Goal: Find specific page/section: Find specific page/section

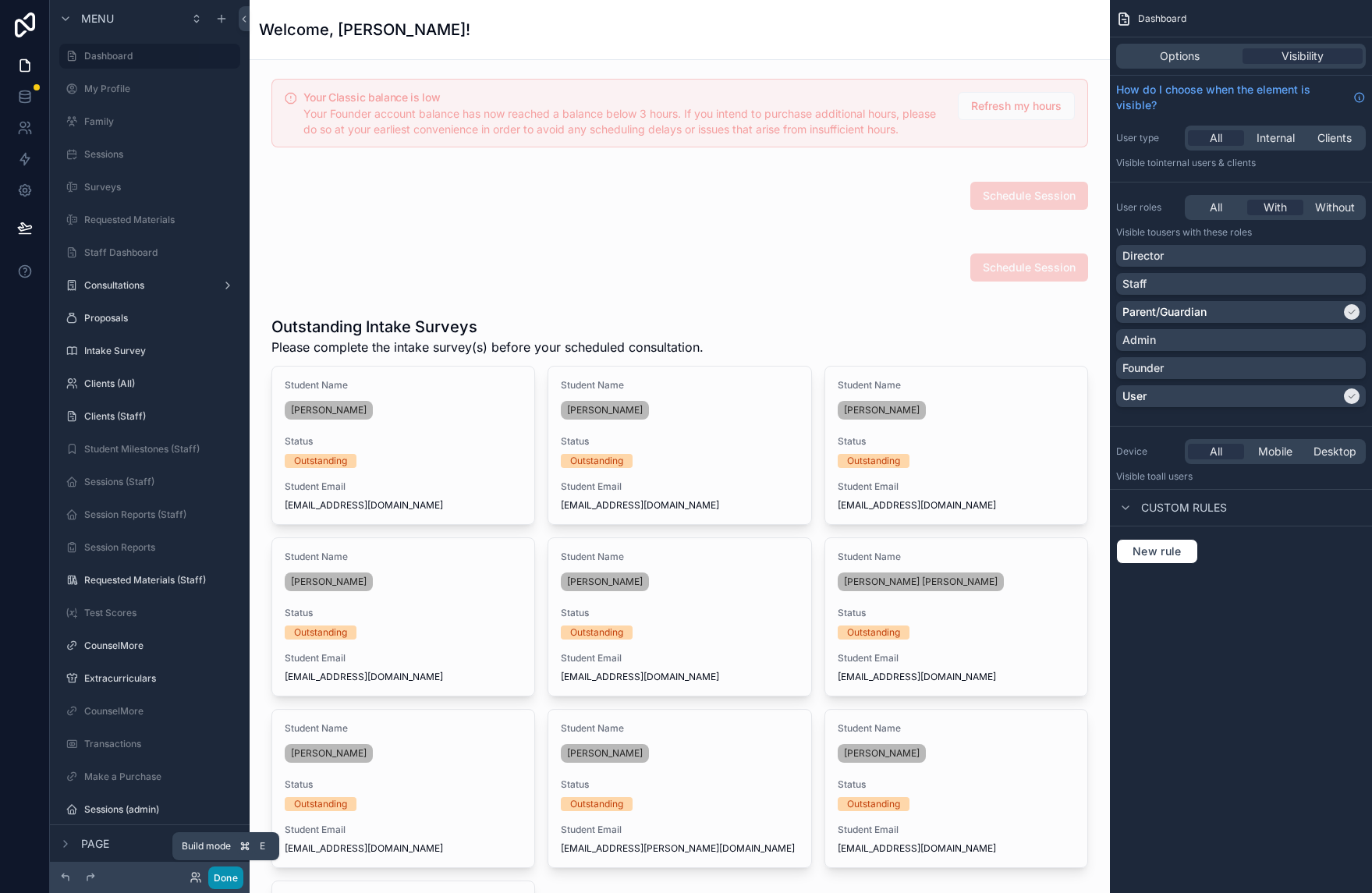
click at [224, 871] on button "Done" at bounding box center [226, 877] width 35 height 22
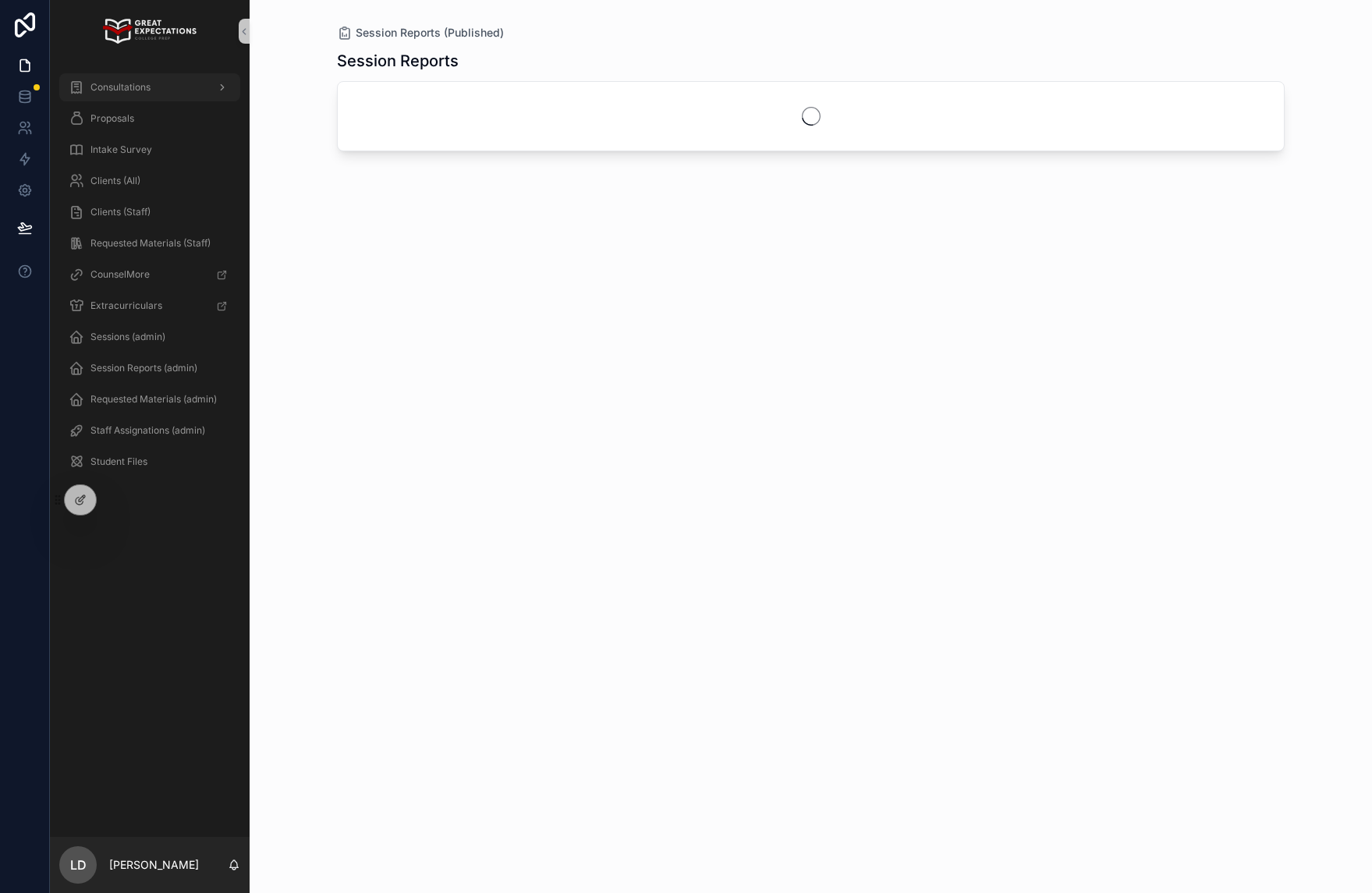
click at [164, 83] on div "Consultations" at bounding box center [149, 87] width 162 height 25
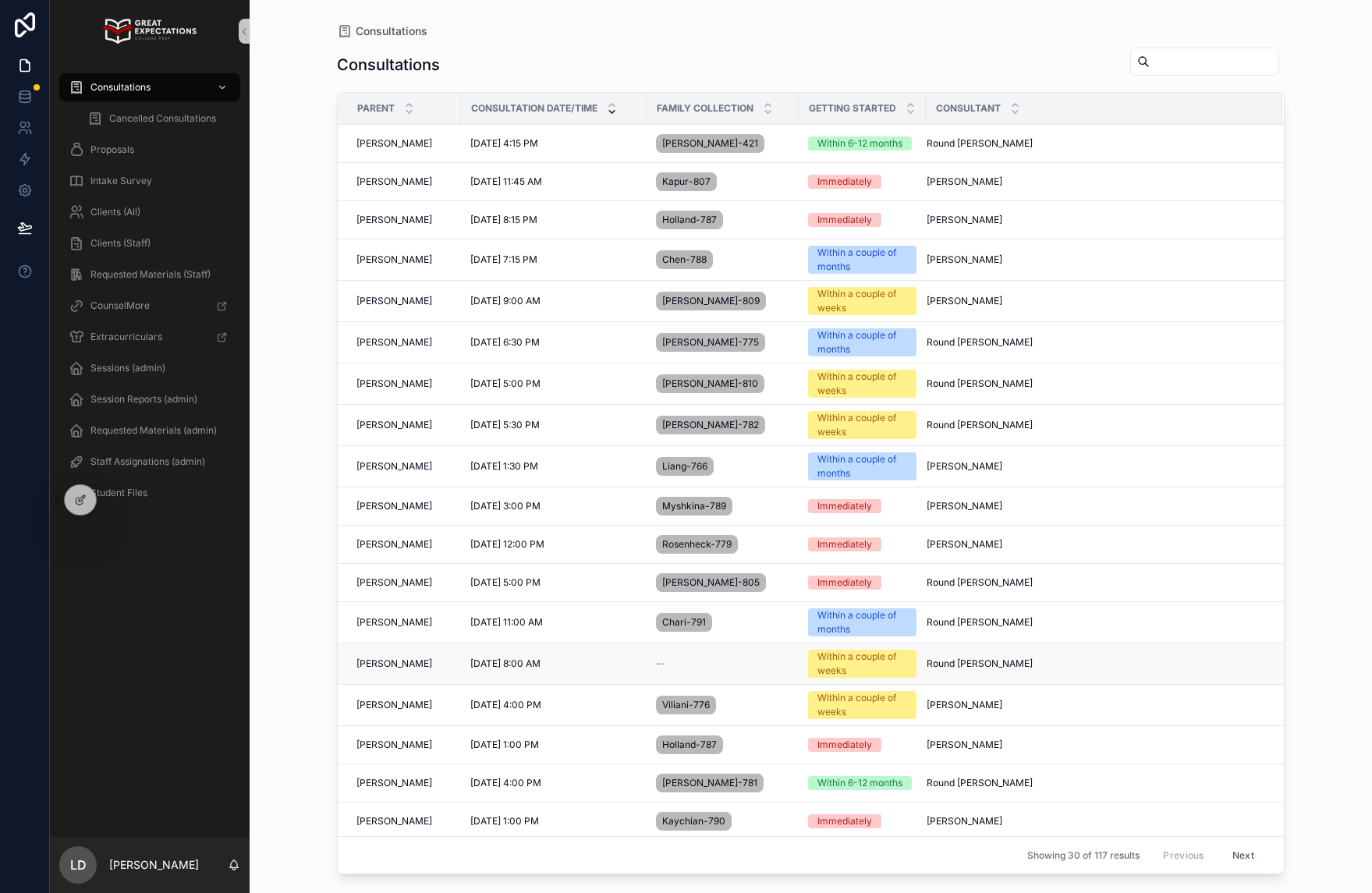
click at [429, 682] on td "[PERSON_NAME] Ma [PERSON_NAME] Ma" at bounding box center [399, 665] width 123 height 42
click at [394, 667] on span "[PERSON_NAME]" at bounding box center [394, 664] width 76 height 12
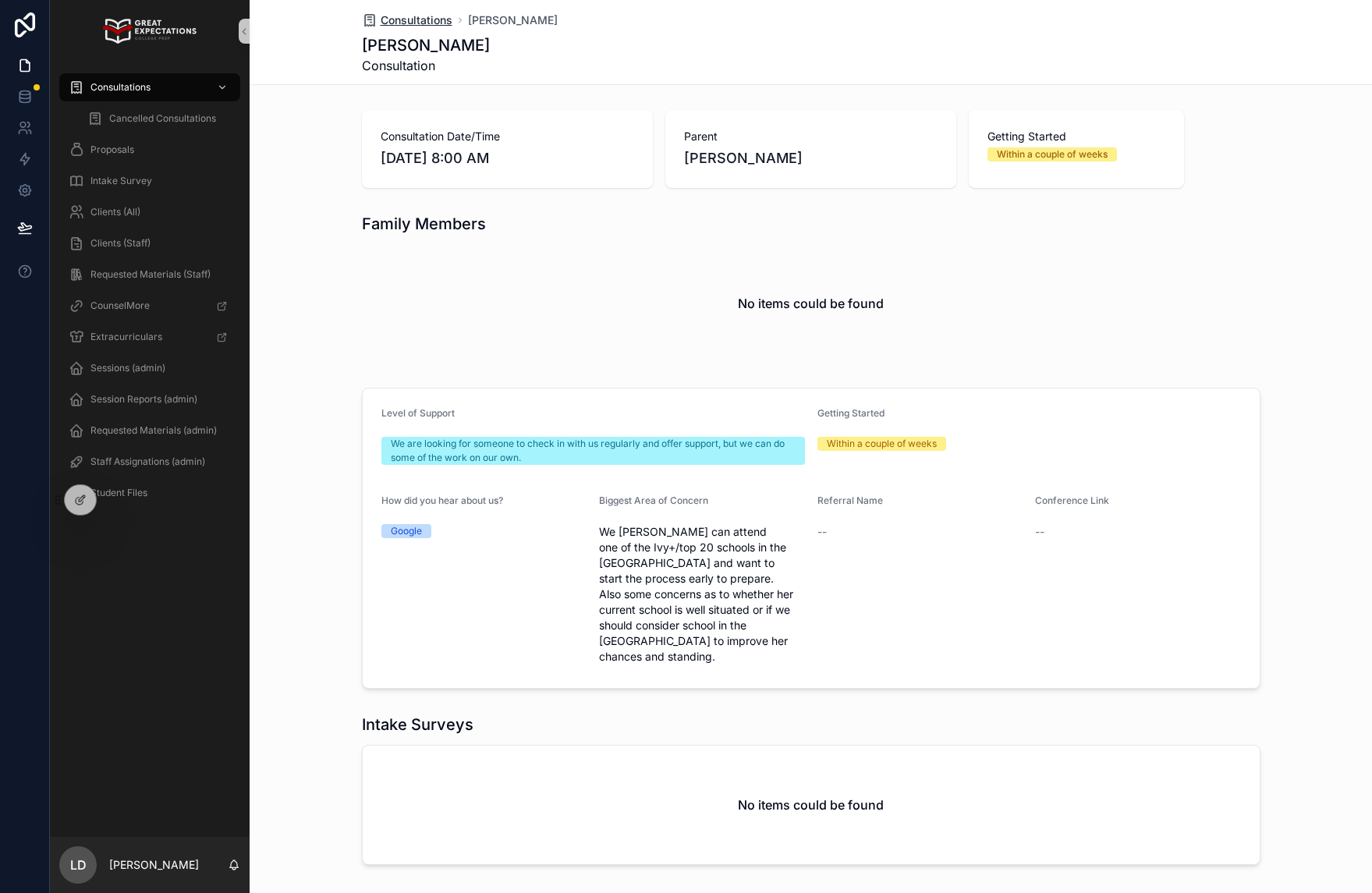
click at [421, 19] on span "Consultations" at bounding box center [416, 20] width 71 height 16
